Goal: Find specific fact: Find contact information

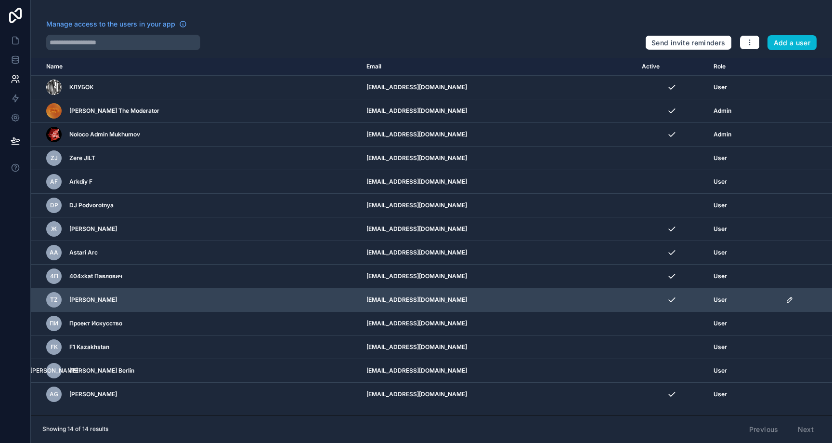
click at [109, 301] on span "[PERSON_NAME]" at bounding box center [93, 300] width 48 height 8
drag, startPoint x: 109, startPoint y: 301, endPoint x: 89, endPoint y: 299, distance: 20.3
click at [89, 299] on span "[PERSON_NAME]" at bounding box center [93, 300] width 48 height 8
click at [91, 300] on span "[PERSON_NAME]" at bounding box center [93, 300] width 48 height 8
drag, startPoint x: 91, startPoint y: 300, endPoint x: 103, endPoint y: 301, distance: 12.6
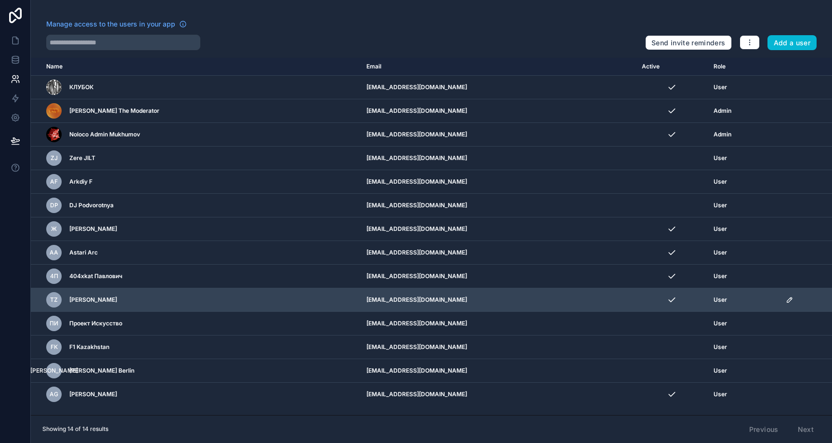
click at [103, 301] on span "[PERSON_NAME]" at bounding box center [93, 300] width 48 height 8
click at [184, 302] on div "TZ [PERSON_NAME]" at bounding box center [184, 299] width 277 height 15
click at [106, 299] on span "[PERSON_NAME]" at bounding box center [93, 300] width 48 height 8
drag, startPoint x: 106, startPoint y: 299, endPoint x: 88, endPoint y: 298, distance: 18.3
click at [88, 298] on span "[PERSON_NAME]" at bounding box center [93, 300] width 48 height 8
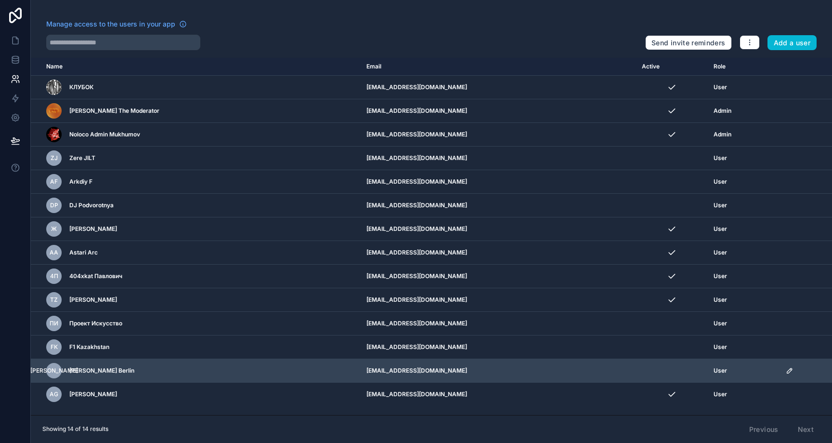
copy span "[PERSON_NAME]"
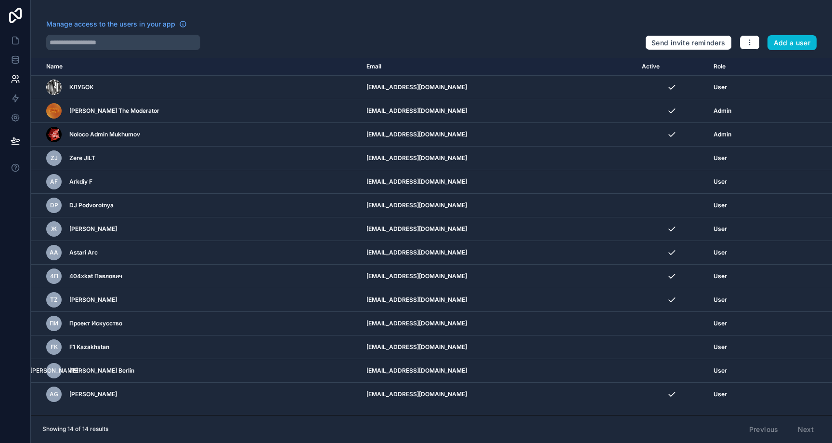
click at [311, 41] on div at bounding box center [341, 42] width 591 height 15
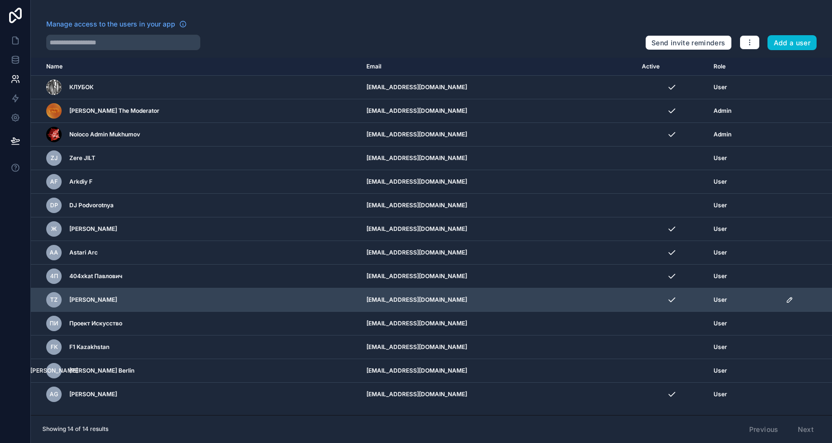
click at [432, 300] on td "[EMAIL_ADDRESS][DOMAIN_NAME]" at bounding box center [498, 300] width 275 height 24
drag, startPoint x: 432, startPoint y: 300, endPoint x: 468, endPoint y: 299, distance: 36.6
click at [468, 299] on td "[EMAIL_ADDRESS][DOMAIN_NAME]" at bounding box center [498, 300] width 275 height 24
click at [473, 301] on td "[EMAIL_ADDRESS][DOMAIN_NAME]" at bounding box center [498, 300] width 275 height 24
drag, startPoint x: 473, startPoint y: 301, endPoint x: 434, endPoint y: 299, distance: 38.6
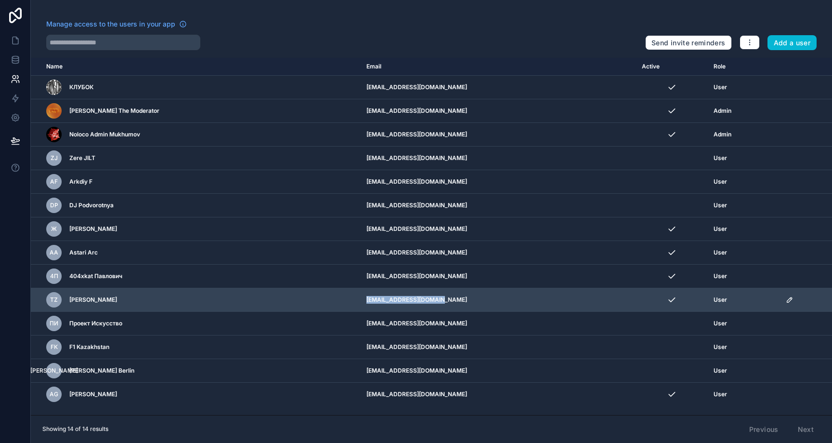
click at [434, 299] on td "[EMAIL_ADDRESS][DOMAIN_NAME]" at bounding box center [498, 300] width 275 height 24
copy td "[EMAIL_ADDRESS][DOMAIN_NAME]"
click at [228, 301] on div "TZ [PERSON_NAME]" at bounding box center [184, 299] width 277 height 15
